Goal: Task Accomplishment & Management: Manage account settings

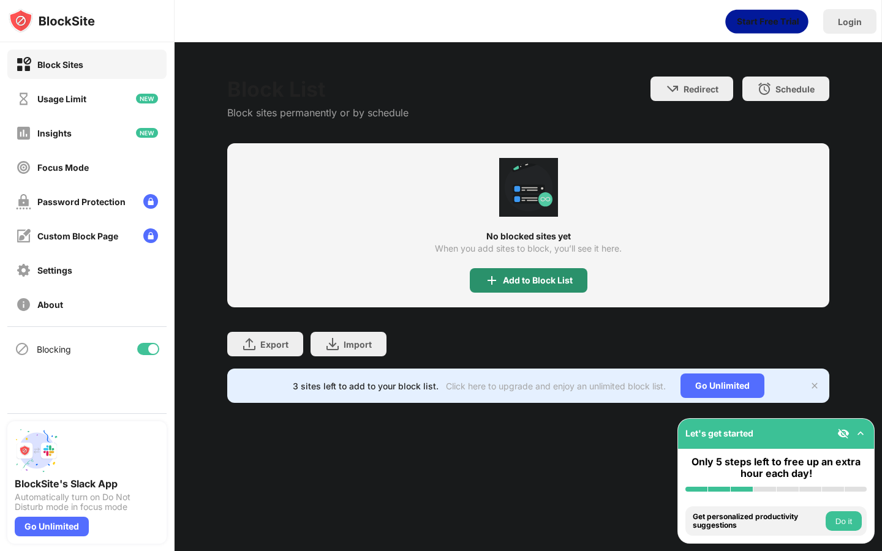
click at [522, 284] on div "Add to Block List" at bounding box center [538, 281] width 70 height 10
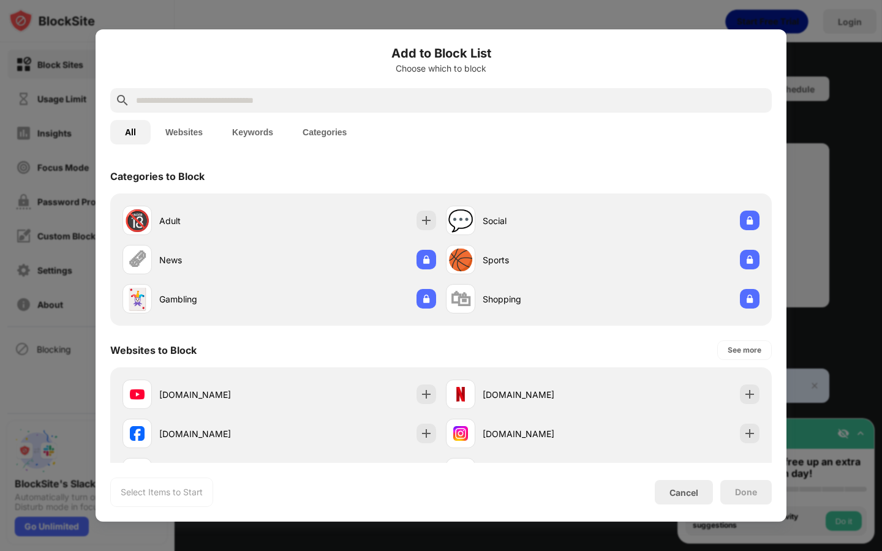
click at [189, 138] on button "Websites" at bounding box center [184, 132] width 67 height 24
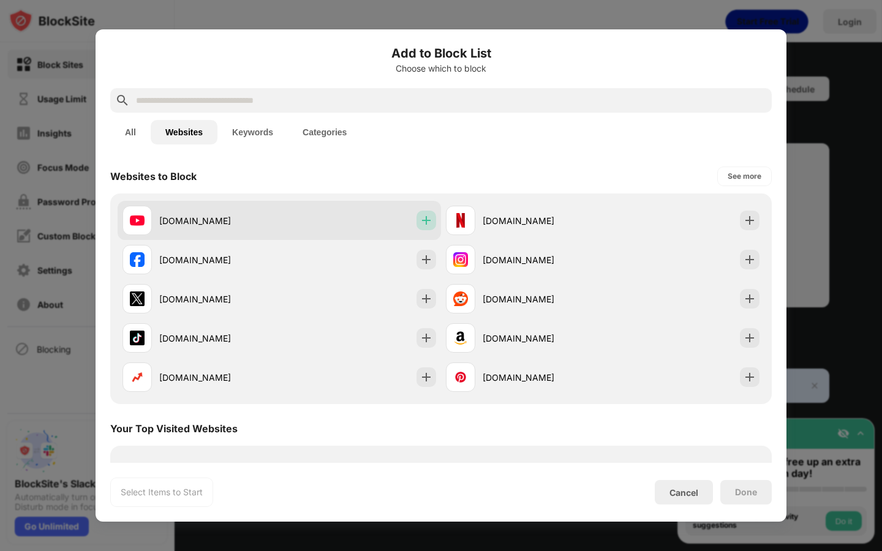
click at [429, 224] on img at bounding box center [426, 220] width 12 height 12
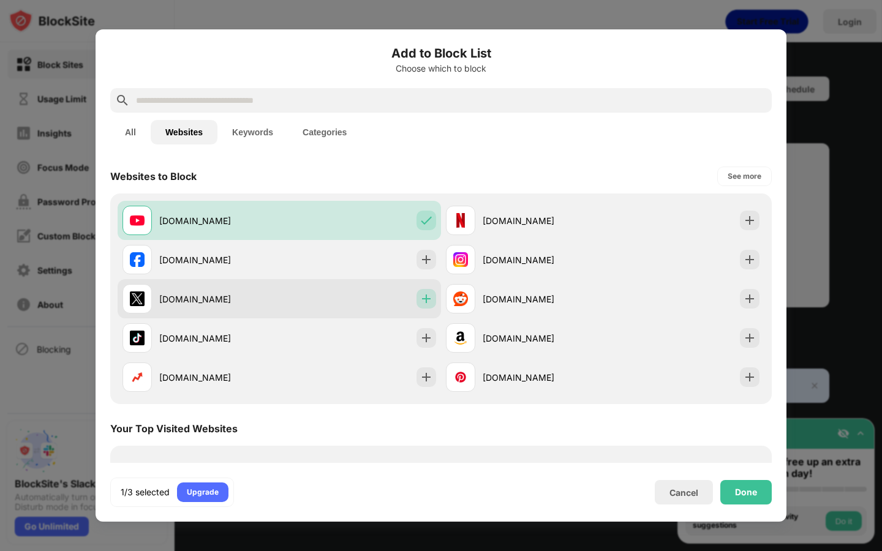
click at [424, 297] on img at bounding box center [426, 299] width 12 height 12
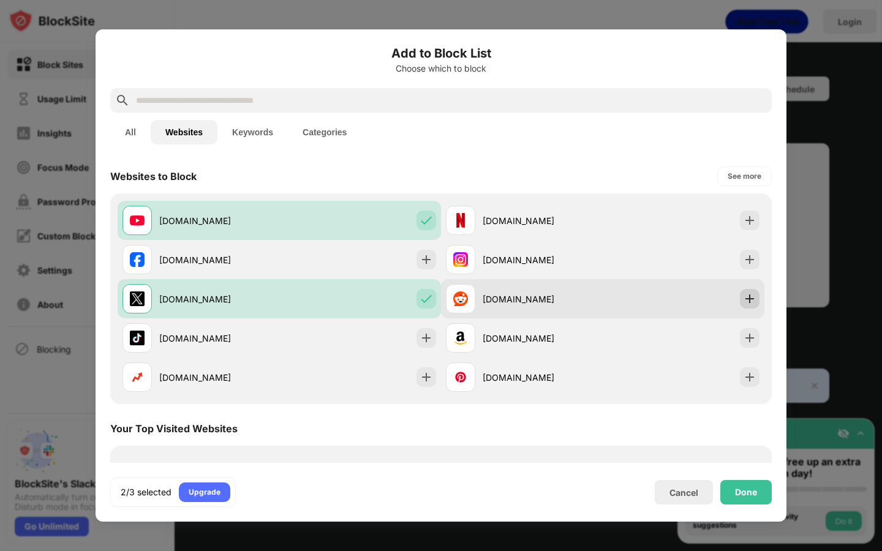
click at [755, 293] on img at bounding box center [749, 299] width 12 height 12
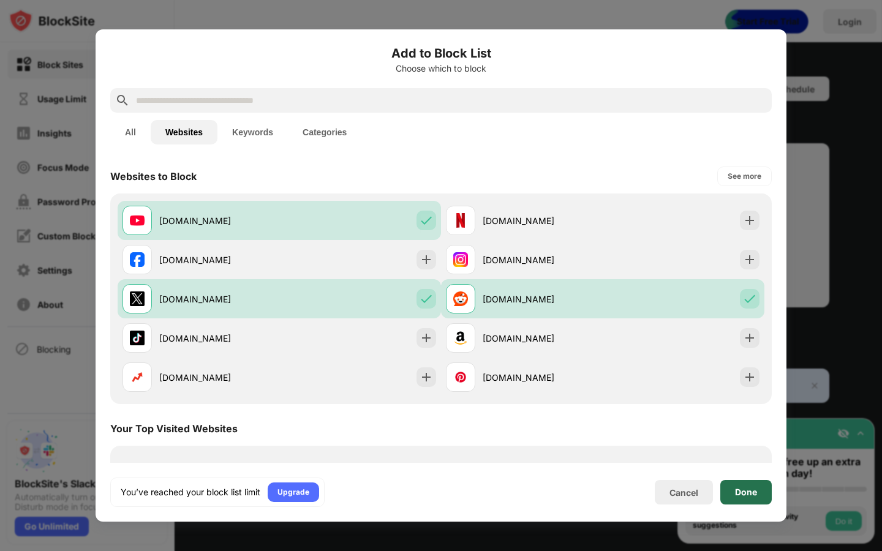
click at [739, 499] on div "Done" at bounding box center [745, 492] width 51 height 24
